Goal: Task Accomplishment & Management: Use online tool/utility

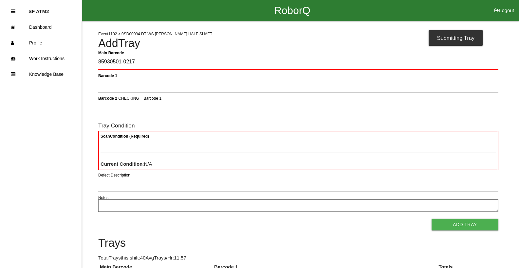
type Barcode "85930501-0217"
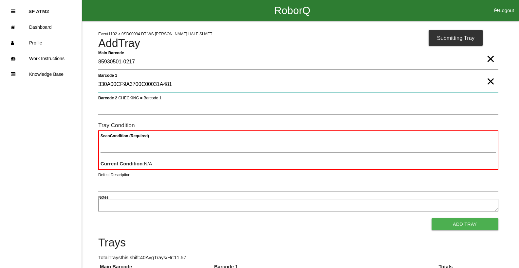
type 1 "330A00CF9A3700C00031A481"
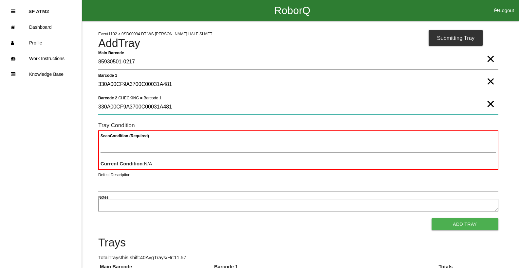
type 2 "330A00CF9A3700C00031A481"
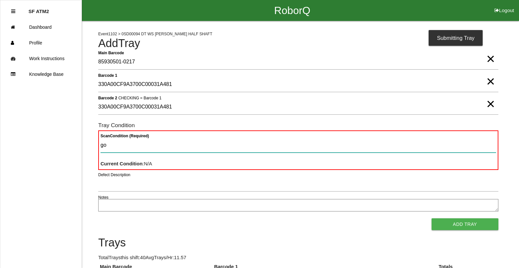
type Condition "goo"
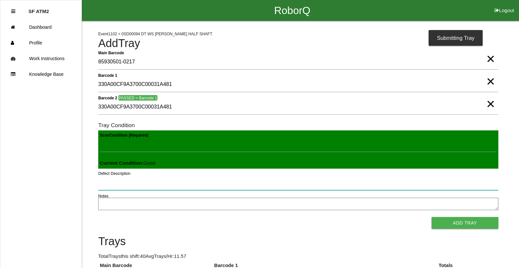
click at [431, 217] on button "Add Tray" at bounding box center [464, 223] width 67 height 12
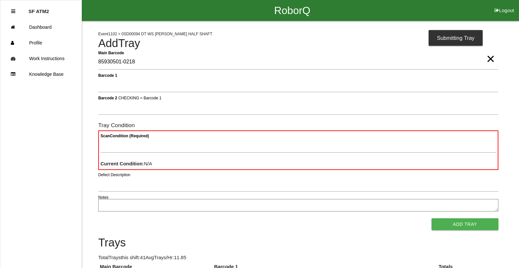
type Barcode "85930501-0218"
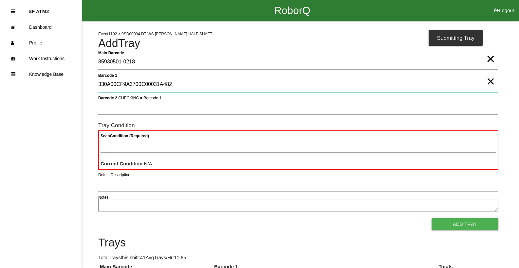
type 1 "330A00CF9A3700C00031A482"
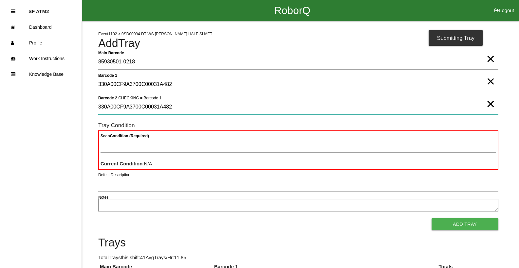
type 2 "330A00CF9A3700C00031A482"
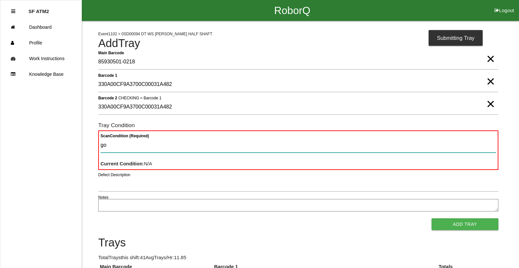
type Condition "goo"
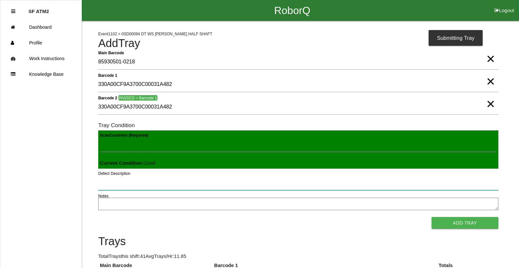
click button "Add Tray" at bounding box center [464, 223] width 67 height 12
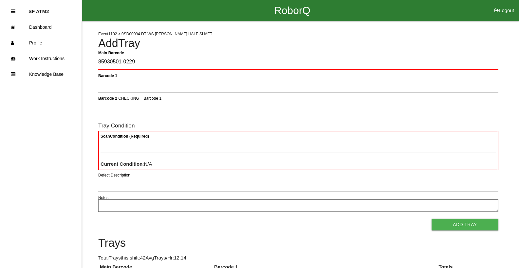
type Barcode "85930501-0229"
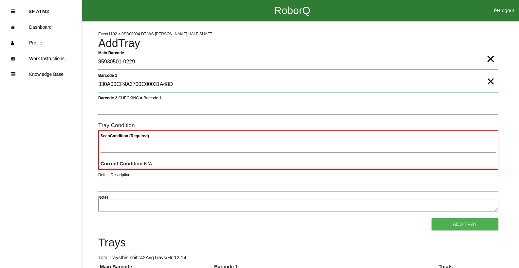
type 1 "330A00CF9A3700C00031A48D"
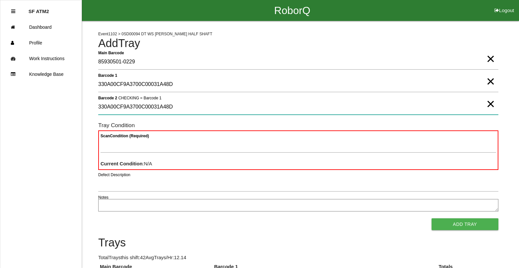
type 2 "330A00CF9A3700C00031A48D"
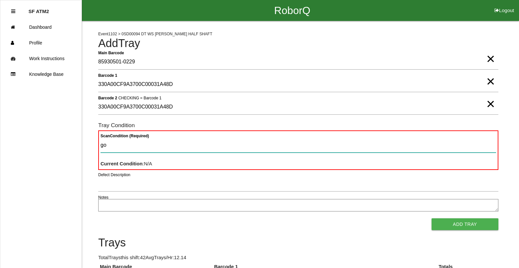
type Condition "goo"
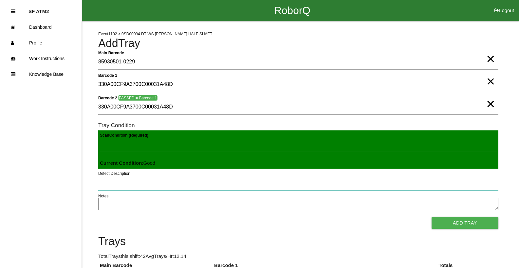
click at [431, 217] on button "Add Tray" at bounding box center [464, 223] width 67 height 12
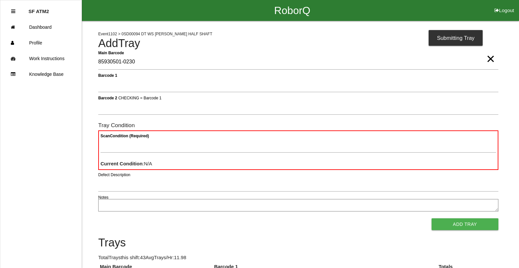
type Barcode "85930501-0230"
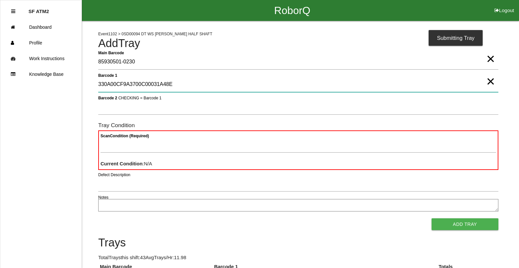
type 1 "330A00CF9A3700C00031A48E"
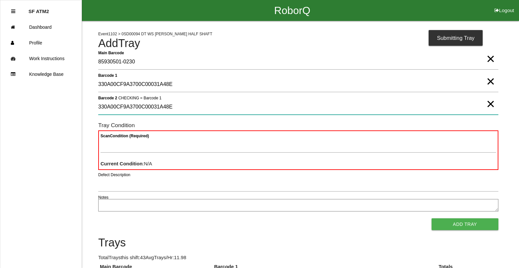
type 2 "330A00CF9A3700C00031A48E"
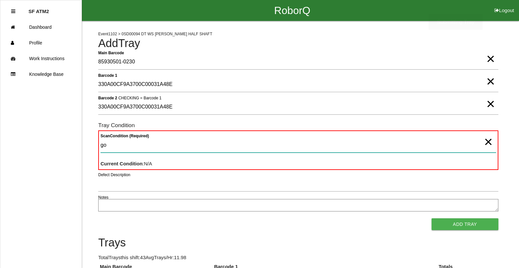
type Condition "goo"
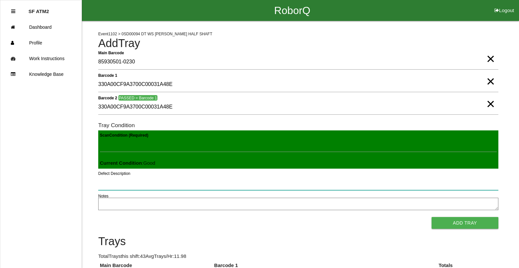
click at [431, 217] on button "Add Tray" at bounding box center [464, 223] width 67 height 12
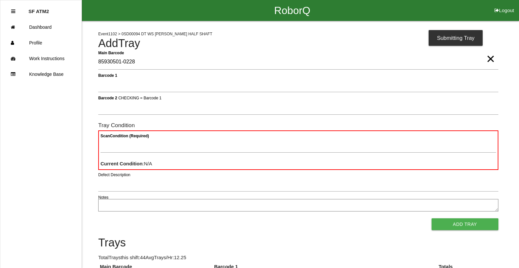
type Barcode "85930501-0228"
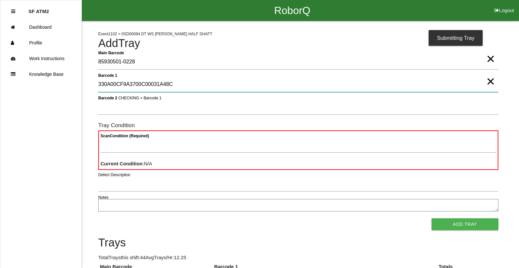
type 1 "330A00CF9A3700C00031A48C"
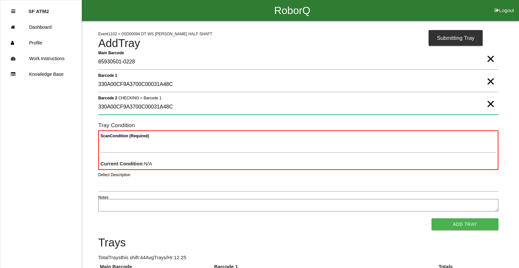
type 2 "330A00CF9A3700C00031A48C"
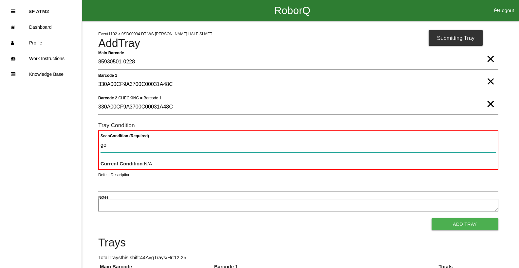
type Condition "goo"
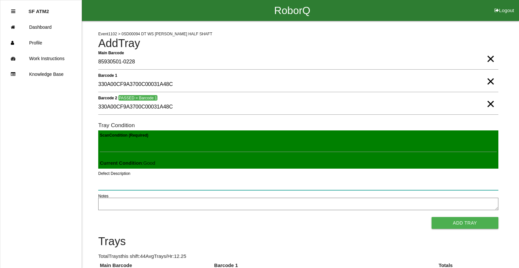
click at [431, 217] on button "Add Tray" at bounding box center [464, 223] width 67 height 12
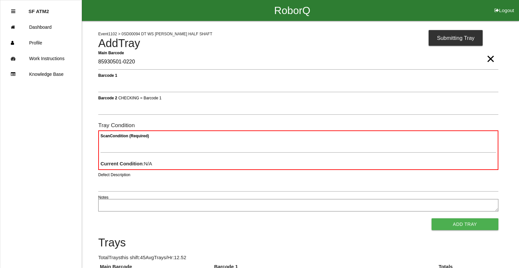
type Barcode "85930501-0220"
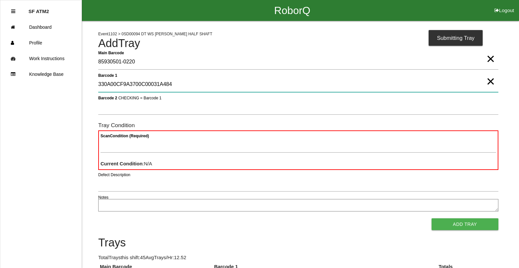
type 1 "330A00CF9A3700C00031A484"
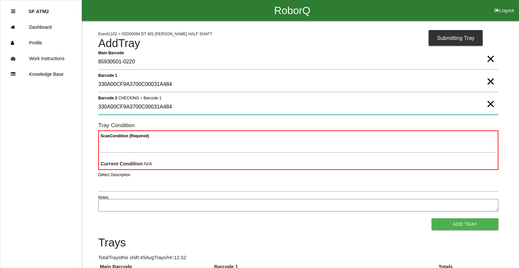
type 2 "330A00CF9A3700C00031A484"
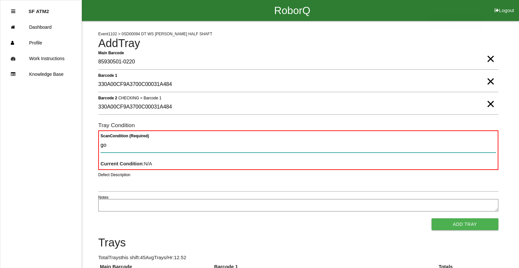
type Condition "goo"
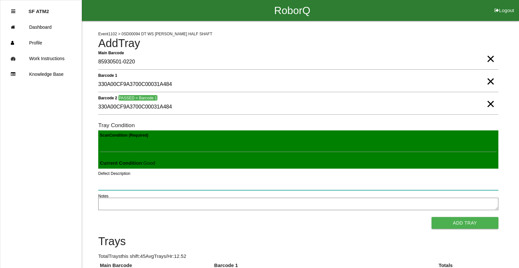
click at [431, 217] on button "Add Tray" at bounding box center [464, 223] width 67 height 12
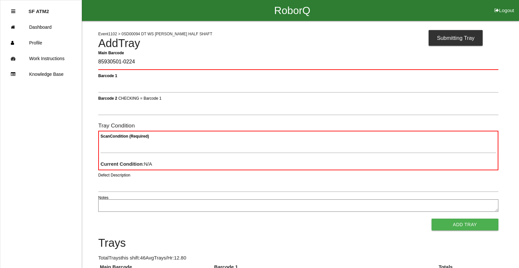
type Barcode "85930501-0224"
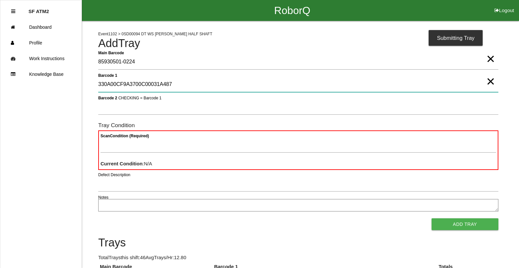
type 1 "330A00CF9A3700C00031A487"
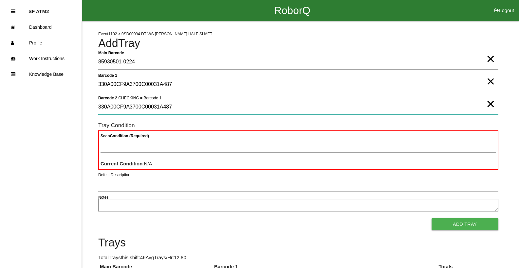
type 2 "330A00CF9A3700C00031A487"
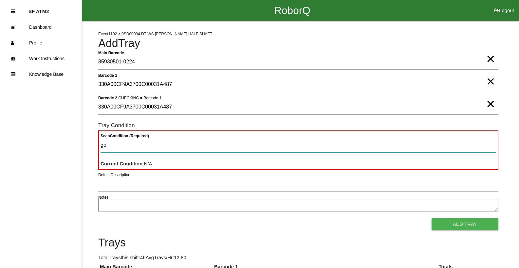
type Condition "goo"
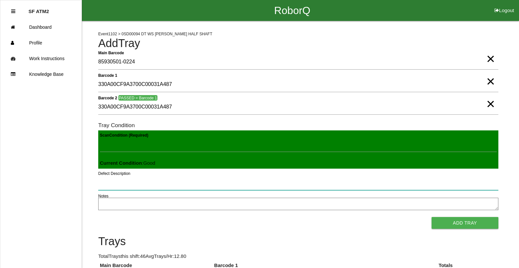
click at [431, 217] on button "Add Tray" at bounding box center [464, 223] width 67 height 12
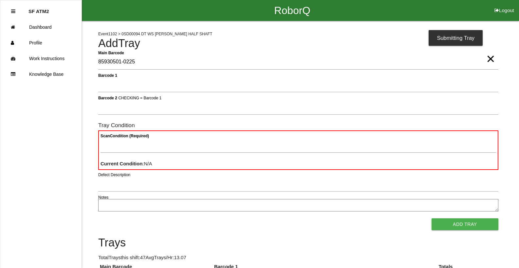
type Barcode "85930501-0225"
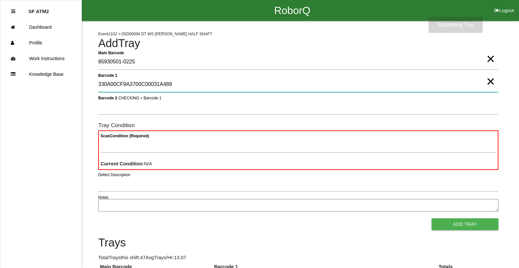
type 1 "330A00CF9A3700C00031A489"
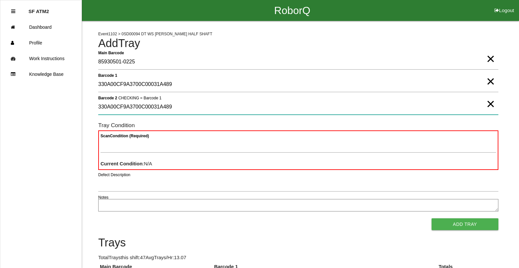
type 2 "330A00CF9A3700C00031A489"
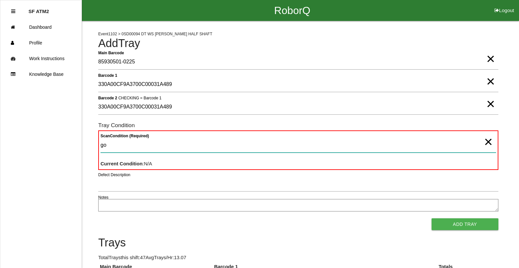
type Condition "goo"
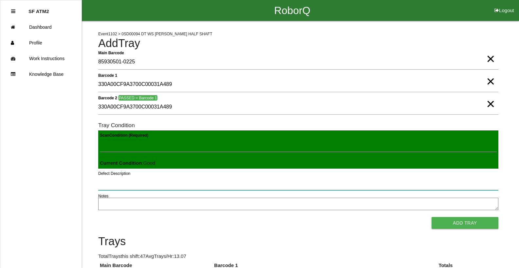
click at [431, 217] on button "Add Tray" at bounding box center [464, 223] width 67 height 12
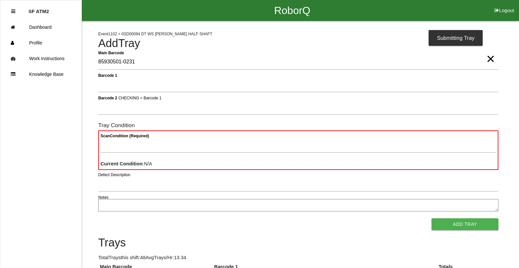
type Barcode "85930501-0231"
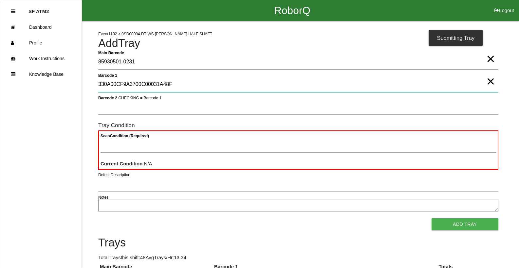
type 1 "330A00CF9A3700C00031A48F"
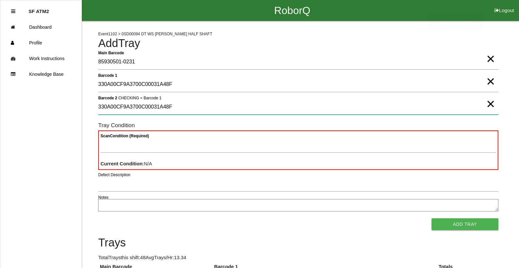
type 2 "330A00CF9A3700C00031A48F"
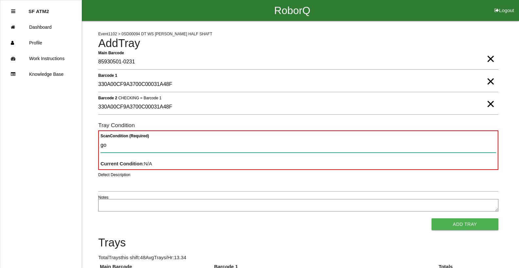
type Condition "goo"
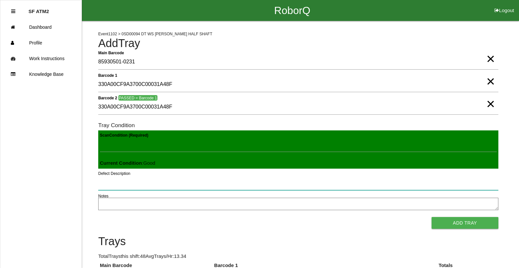
click at [431, 217] on button "Add Tray" at bounding box center [464, 223] width 67 height 12
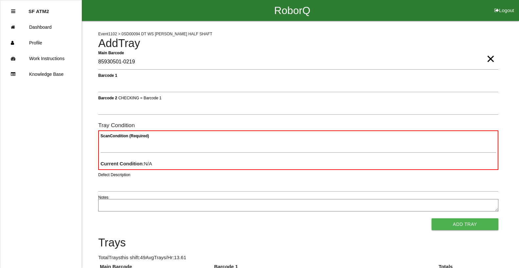
type Barcode "85930501-0219"
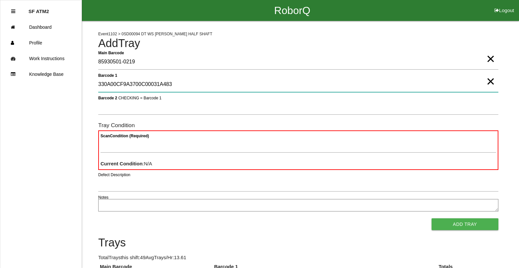
type 1 "330A00CF9A3700C00031A483"
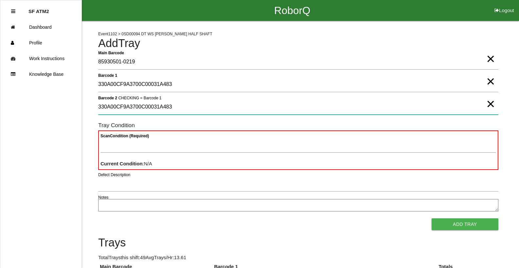
type 2 "330A00CF9A3700C00031A483"
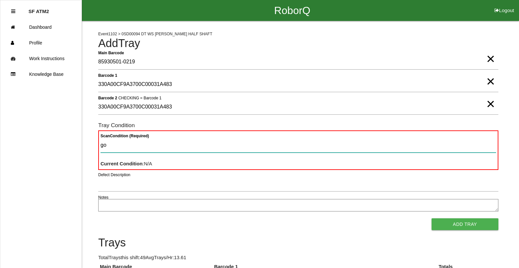
type Condition "goo"
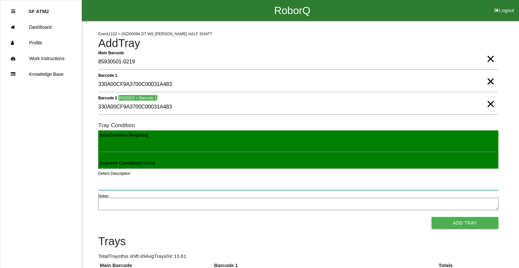
click at [431, 217] on button "Add Tray" at bounding box center [464, 223] width 67 height 12
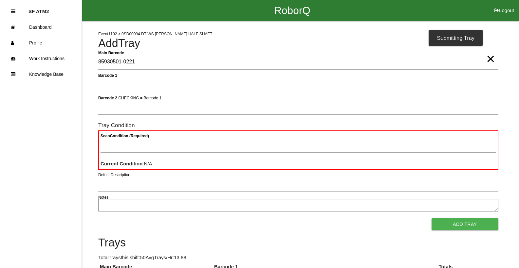
type Barcode "85930501-0221"
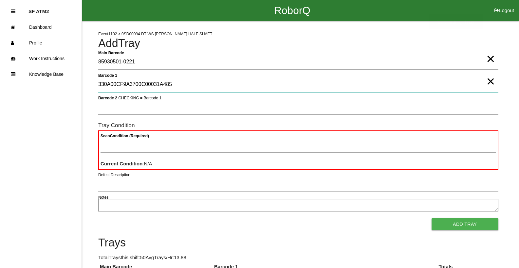
type 1 "330A00CF9A3700C00031A485"
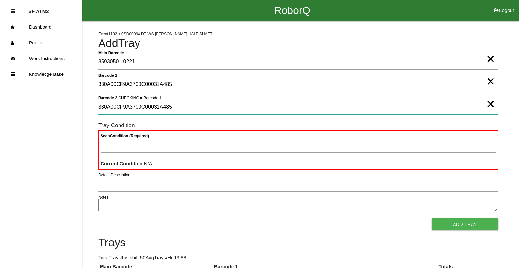
type 2 "330A00CF9A3700C00031A485"
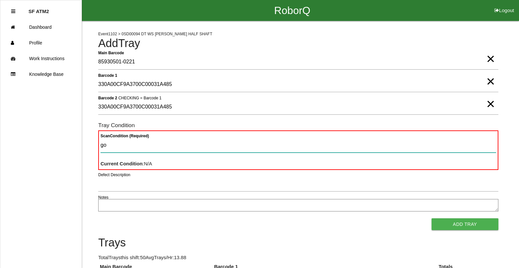
type Condition "goo"
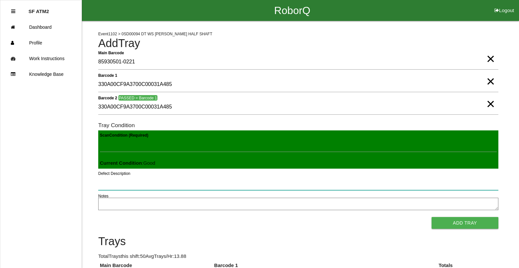
click at [431, 217] on button "Add Tray" at bounding box center [464, 223] width 67 height 12
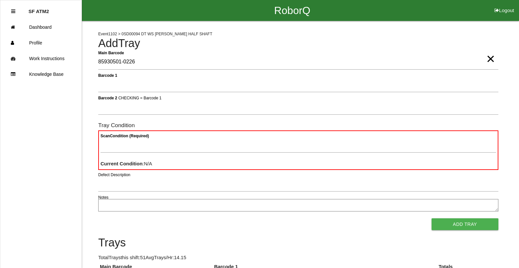
type Barcode "85930501-0226"
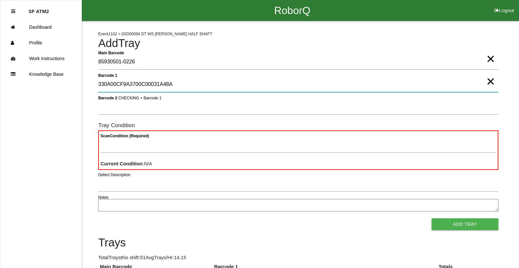
type 1 "330A00CF9A3700C00031A48A"
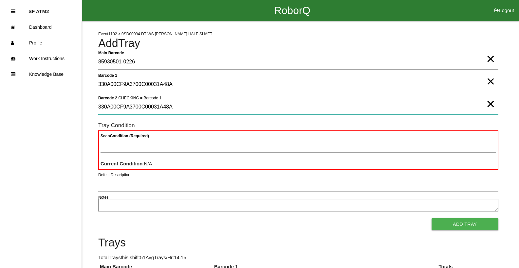
type 2 "330A00CF9A3700C00031A48A"
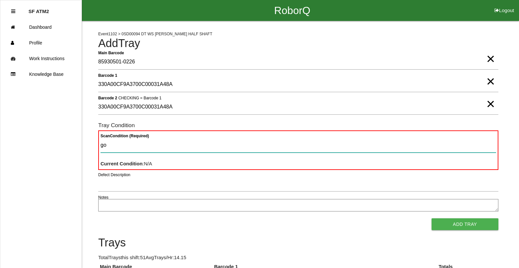
type Condition "goo"
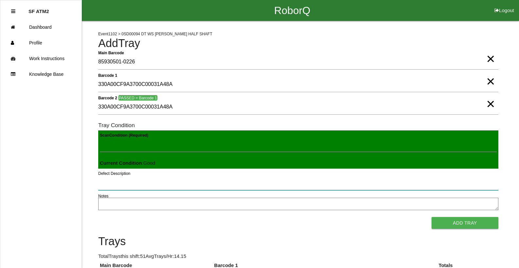
click at [431, 217] on button "Add Tray" at bounding box center [464, 223] width 67 height 12
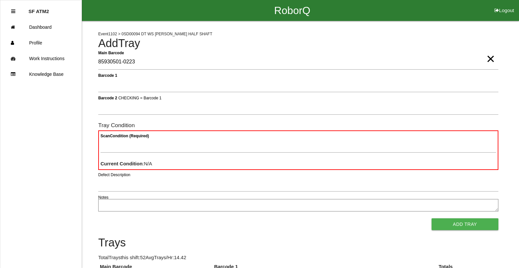
type Barcode "85930501-0223"
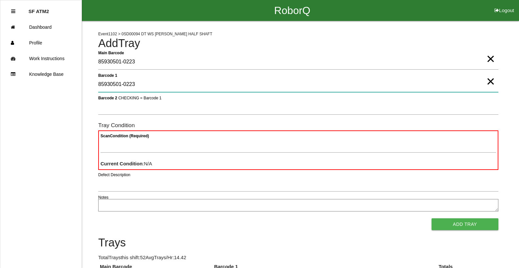
type 1 "85930501-0223"
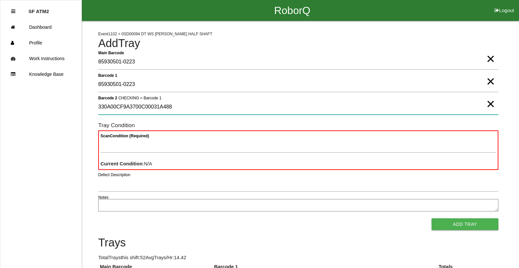
type 2 "330A00CF9A3700C00031A488"
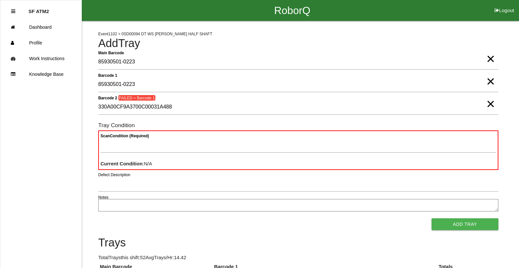
click at [486, 82] on span "×" at bounding box center [490, 74] width 9 height 13
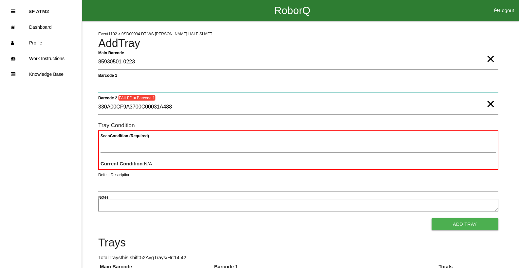
click at [441, 84] on 1 "Barcode 1" at bounding box center [298, 84] width 400 height 15
type 1 "330A00CF9A3700C00031A488"
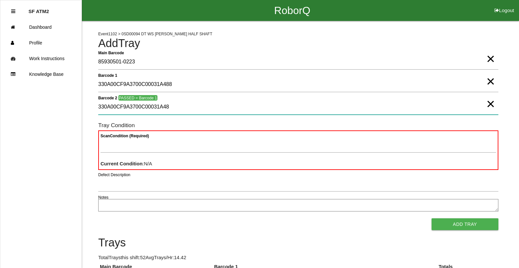
type 2 "330A00CF9A3700C00031A488"
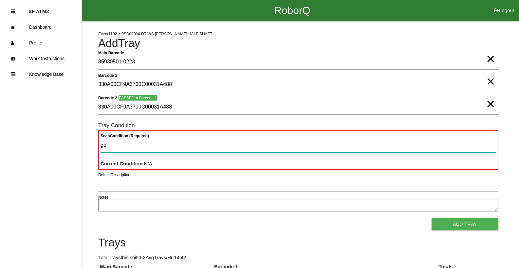
type Condition "goo"
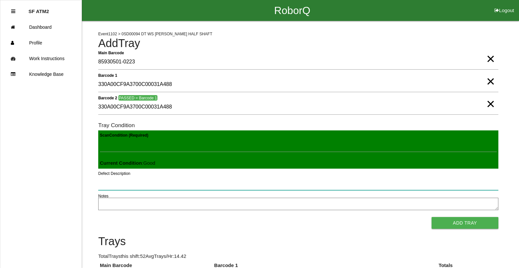
click button "Add Tray" at bounding box center [464, 223] width 67 height 12
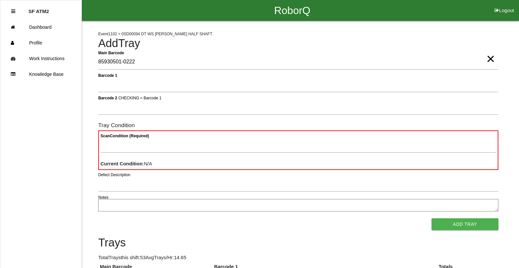
type Barcode "85930501-0222"
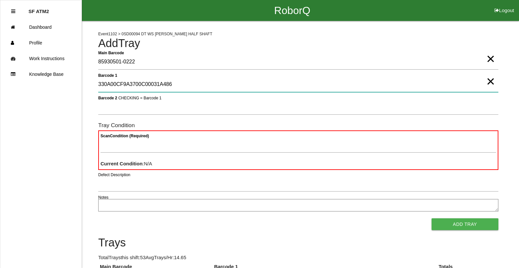
type 1 "330A00CF9A3700C00031A486"
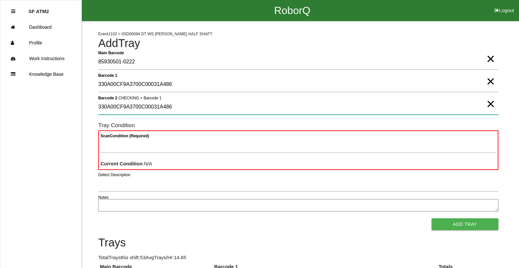
type 2 "330A00CF9A3700C00031A486"
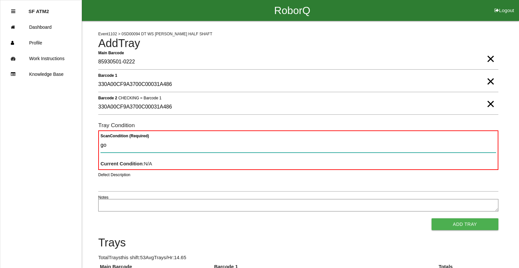
type Condition "goo"
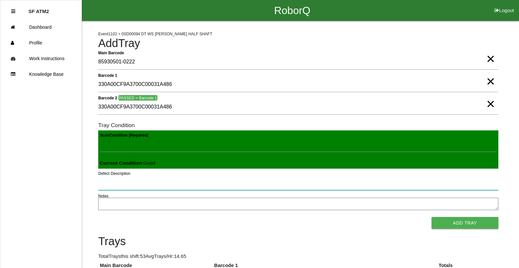
click at [431, 217] on button "Add Tray" at bounding box center [464, 223] width 67 height 12
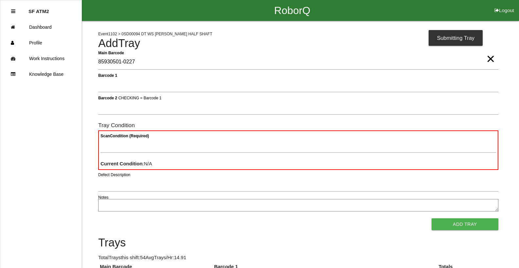
type Barcode "85930501-0227"
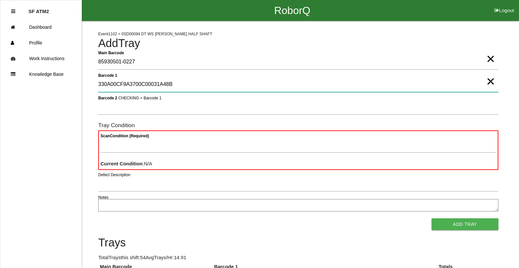
type 1 "330A00CF9A3700C00031A48B"
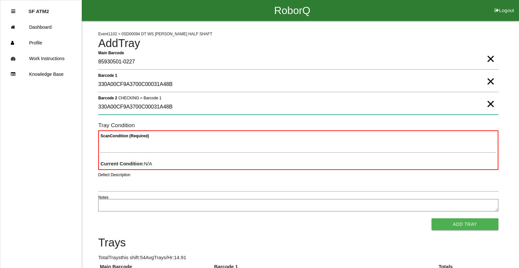
type 2 "330A00CF9A3700C00031A48B"
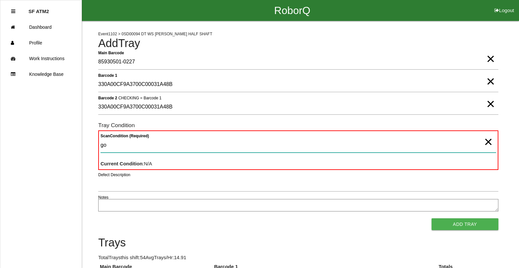
type Condition "goo"
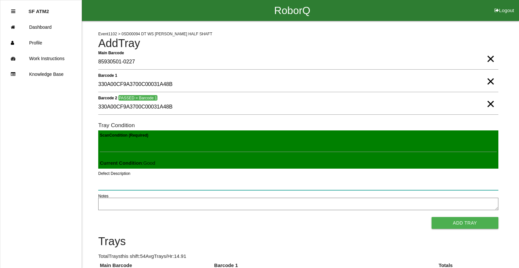
click at [431, 217] on button "Add Tray" at bounding box center [464, 223] width 67 height 12
